Goal: Task Accomplishment & Management: Use online tool/utility

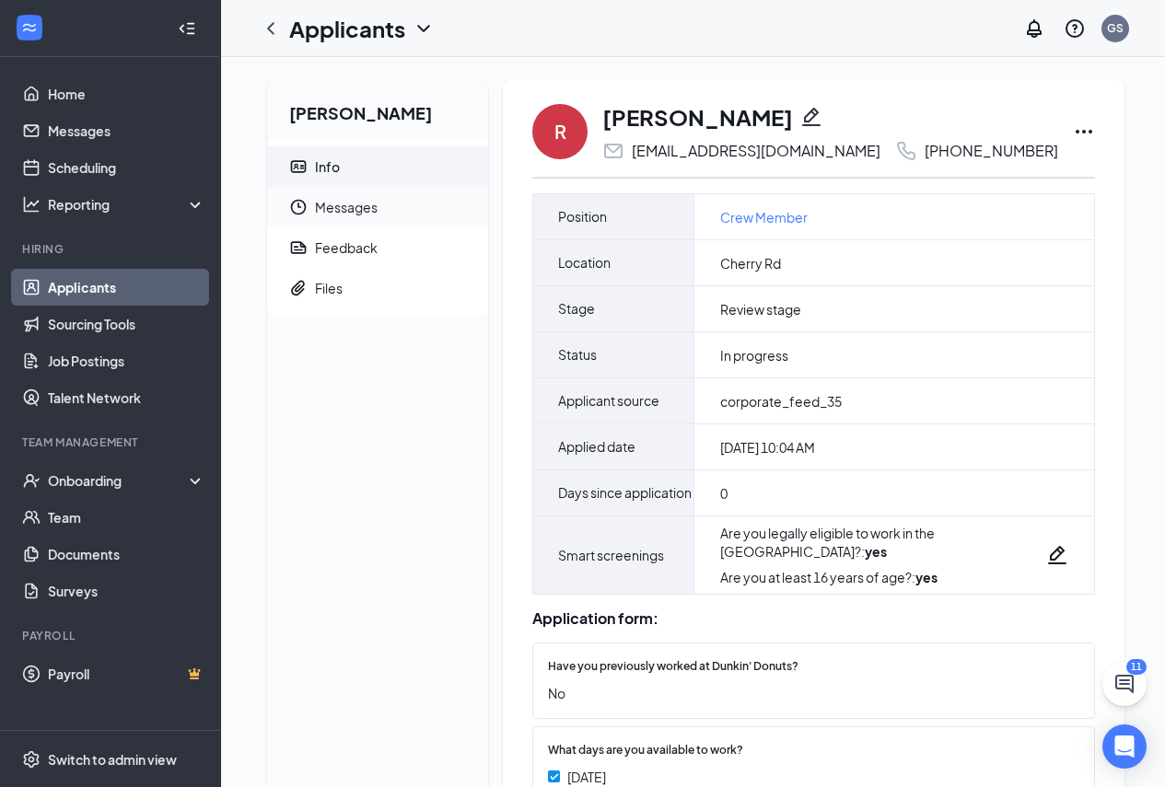
click at [323, 215] on span "Messages" at bounding box center [394, 207] width 158 height 41
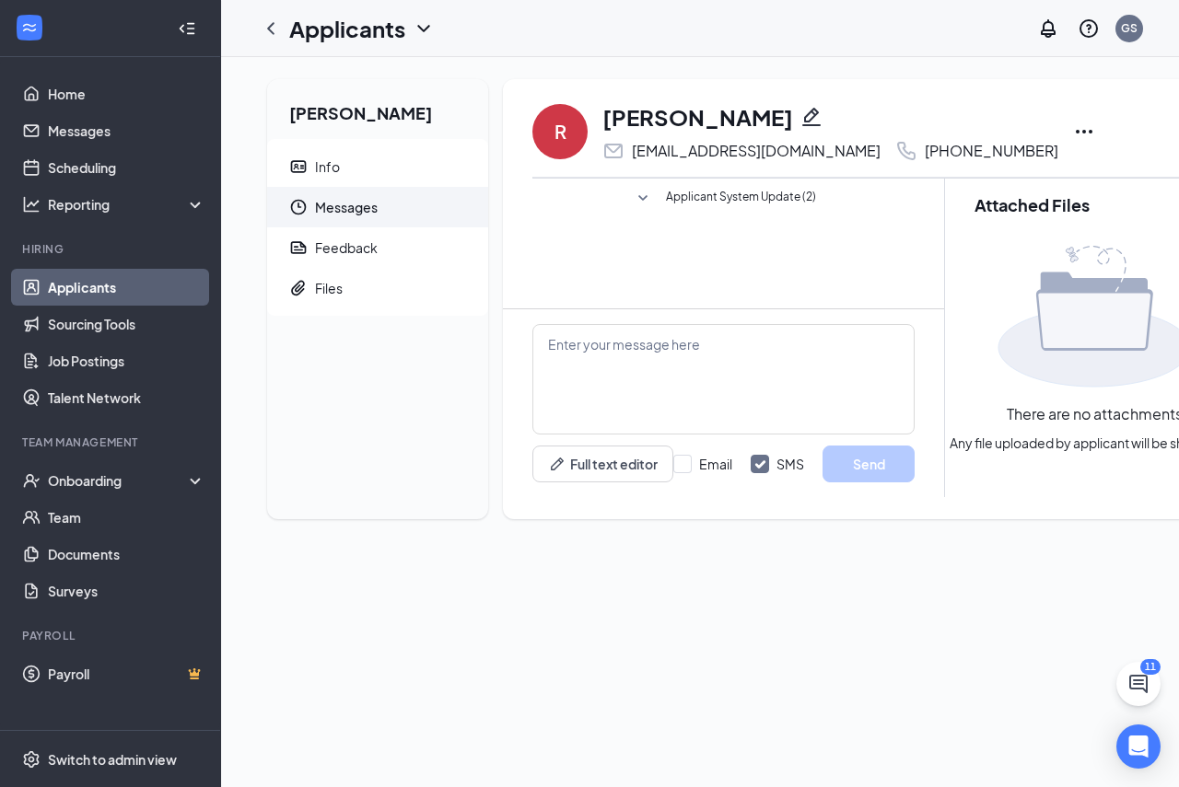
click at [336, 225] on span "Messages" at bounding box center [394, 207] width 158 height 41
click at [333, 254] on div "Feedback" at bounding box center [346, 248] width 63 height 18
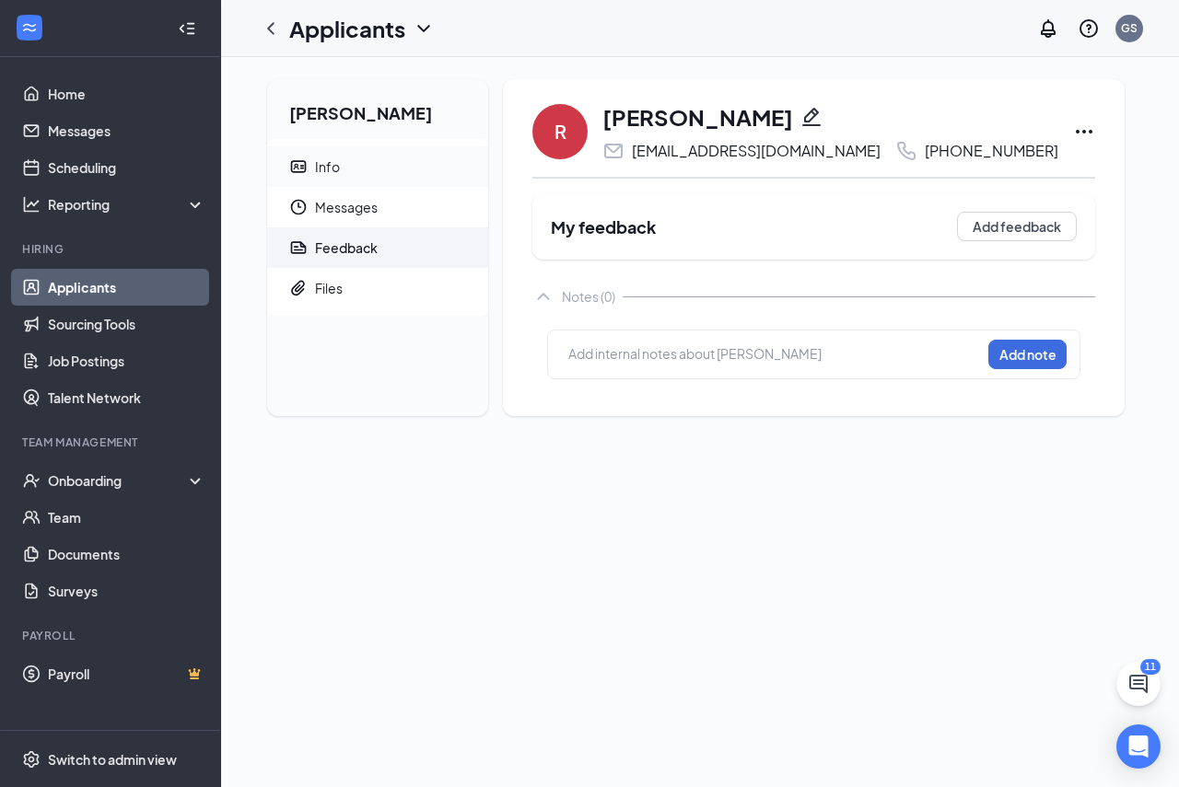
click at [324, 157] on div "Info" at bounding box center [327, 166] width 25 height 18
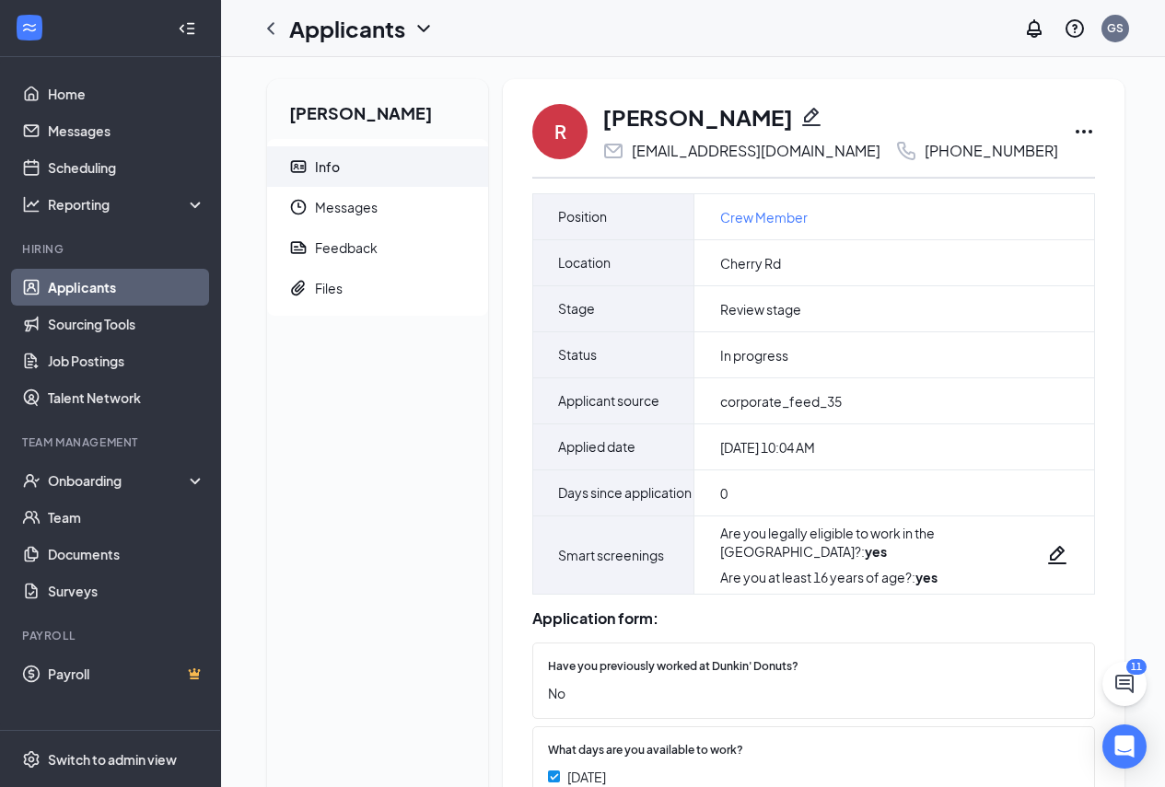
click at [1014, 126] on div "R [PERSON_NAME] [EMAIL_ADDRESS][DOMAIN_NAME] [PHONE_NUMBER]" at bounding box center [813, 131] width 563 height 61
click at [1073, 132] on icon "Ellipses" at bounding box center [1084, 132] width 22 height 22
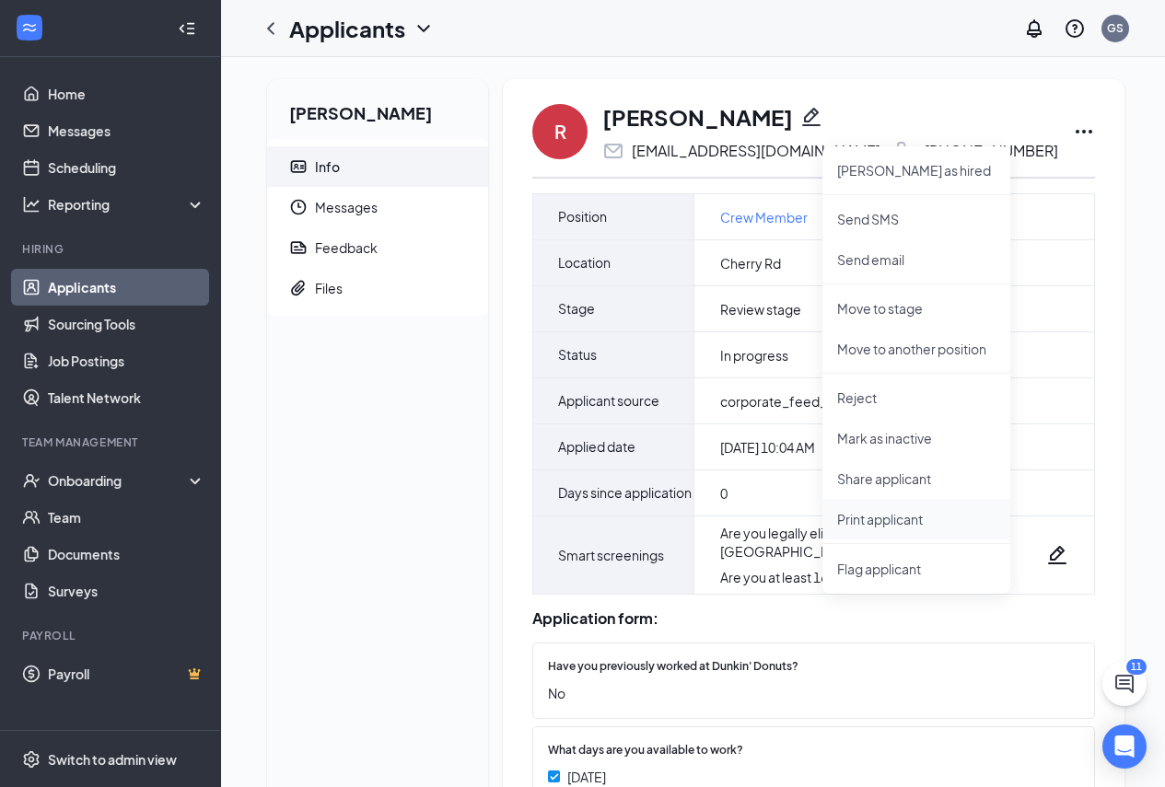
click at [850, 528] on li "Print applicant" at bounding box center [916, 519] width 188 height 41
